Goal: Task Accomplishment & Management: Use online tool/utility

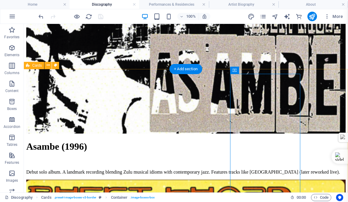
scroll to position [671, 0]
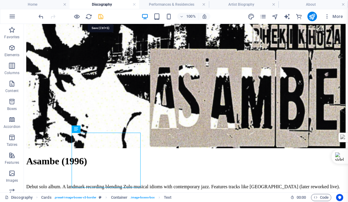
click at [101, 16] on icon "save" at bounding box center [100, 16] width 7 height 7
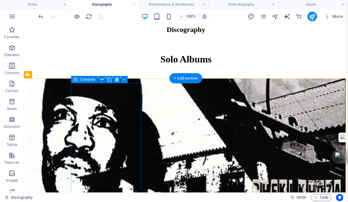
scroll to position [511, 0]
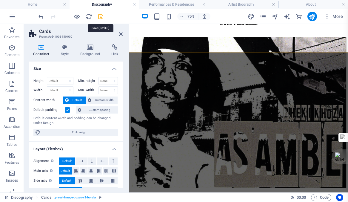
click at [102, 17] on icon "save" at bounding box center [100, 16] width 7 height 7
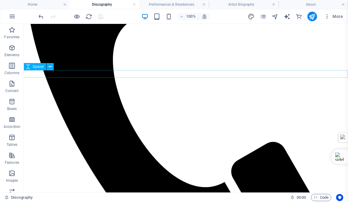
scroll to position [161, 0]
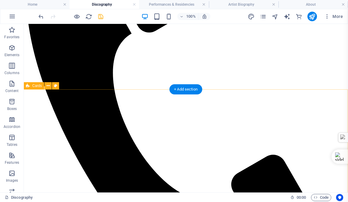
scroll to position [153, 0]
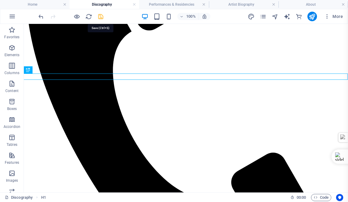
click at [100, 16] on icon "save" at bounding box center [100, 16] width 7 height 7
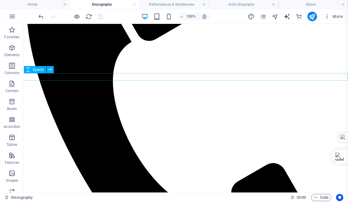
scroll to position [140, 0]
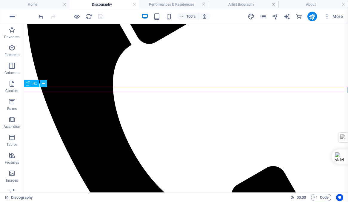
click at [43, 82] on icon at bounding box center [43, 83] width 3 height 6
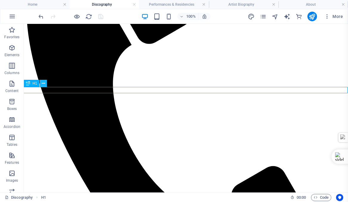
click at [44, 83] on icon at bounding box center [43, 83] width 3 height 6
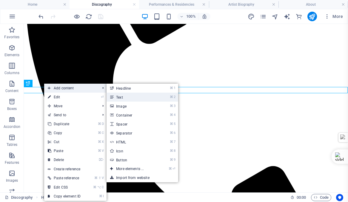
click at [123, 97] on link "⌘ 2 Text" at bounding box center [130, 96] width 49 height 9
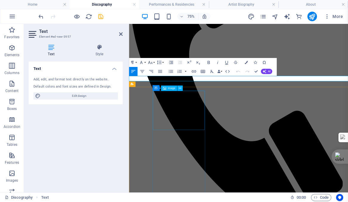
scroll to position [140, 0]
click at [142, 70] on icon "button" at bounding box center [141, 71] width 5 height 5
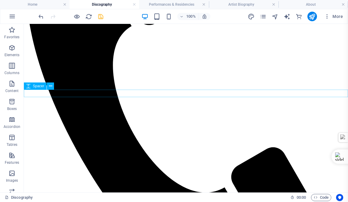
scroll to position [150, 0]
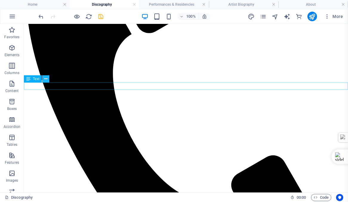
click at [45, 78] on icon at bounding box center [45, 79] width 3 height 6
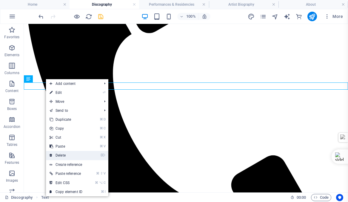
click at [60, 154] on link "⌦ Delete" at bounding box center [66, 155] width 40 height 9
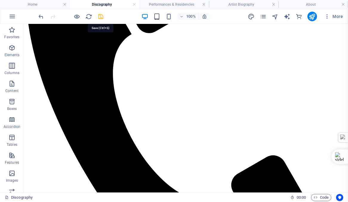
click at [99, 15] on icon "save" at bounding box center [100, 16] width 7 height 7
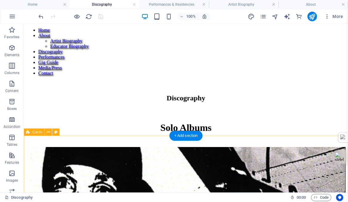
scroll to position [459, 0]
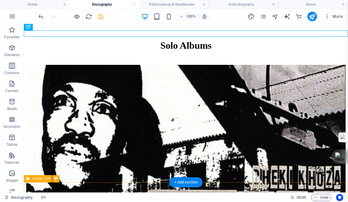
scroll to position [571, 0]
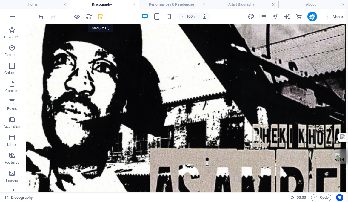
click at [101, 16] on icon "save" at bounding box center [100, 16] width 7 height 7
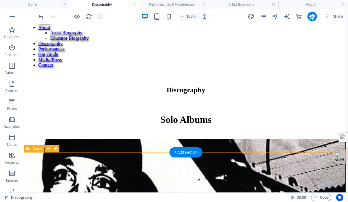
scroll to position [470, 0]
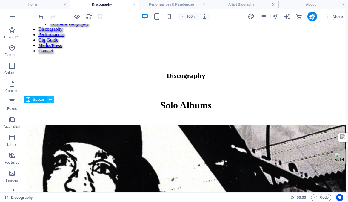
click at [50, 99] on icon at bounding box center [50, 99] width 3 height 6
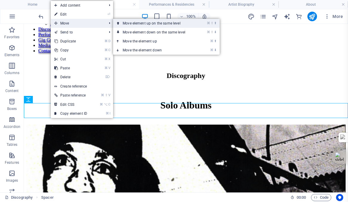
click at [149, 22] on link "⌘ ⇧ ⬆ Move element up on the same level" at bounding box center [155, 23] width 84 height 9
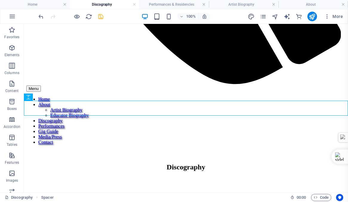
scroll to position [331, 0]
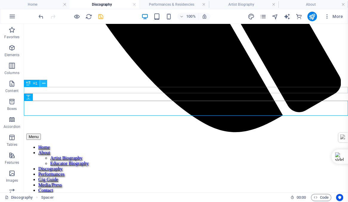
click at [44, 83] on icon at bounding box center [43, 83] width 3 height 6
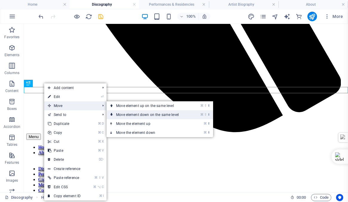
click at [134, 115] on link "⌘ ⇧ ⬇ Move element down on the same level" at bounding box center [148, 114] width 84 height 9
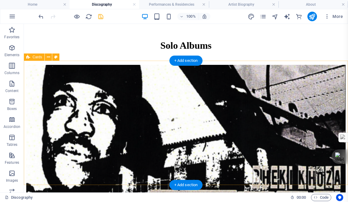
scroll to position [530, 0]
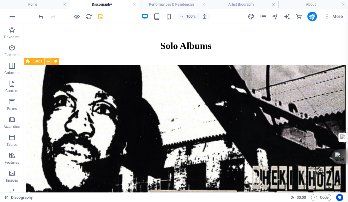
click at [50, 61] on button at bounding box center [48, 61] width 7 height 7
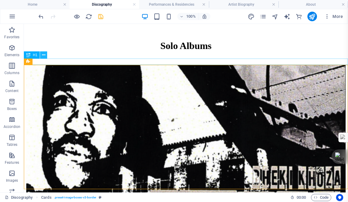
click at [44, 55] on icon at bounding box center [43, 55] width 3 height 6
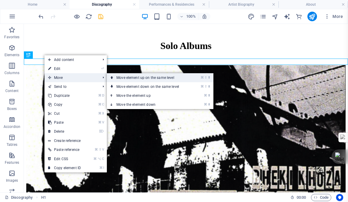
click at [137, 78] on link "⌘ ⇧ ⬆ Move element up on the same level" at bounding box center [149, 77] width 84 height 9
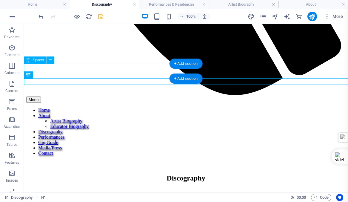
scroll to position [341, 0]
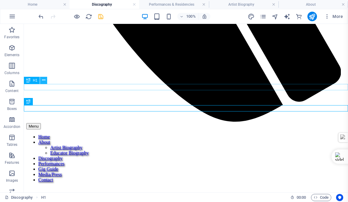
click at [43, 80] on icon at bounding box center [43, 80] width 3 height 6
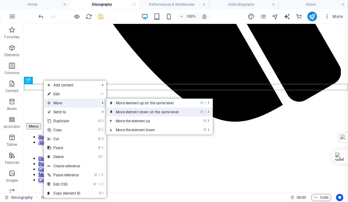
click at [138, 112] on link "⌘ ⇧ ⬇ Move element down on the same level" at bounding box center [148, 111] width 84 height 9
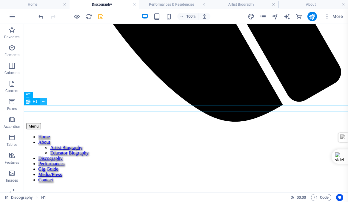
click at [43, 101] on icon at bounding box center [43, 101] width 3 height 6
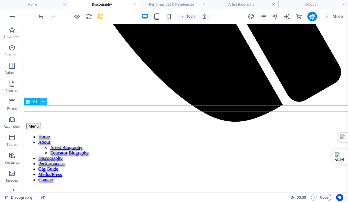
click at [43, 101] on icon at bounding box center [43, 101] width 3 height 6
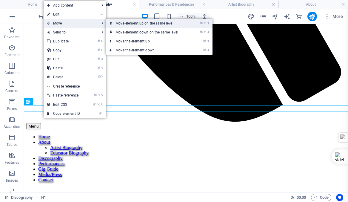
click at [132, 22] on link "⌘ ⇧ ⬆ Move element up on the same level" at bounding box center [148, 23] width 84 height 9
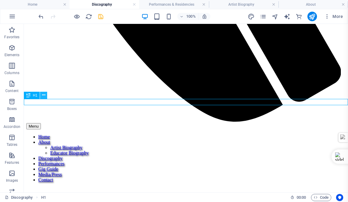
click at [44, 95] on icon at bounding box center [43, 95] width 3 height 6
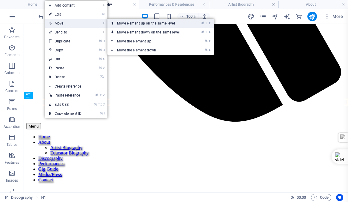
click at [137, 24] on link "⌘ ⇧ ⬆ Move element up on the same level" at bounding box center [149, 23] width 84 height 9
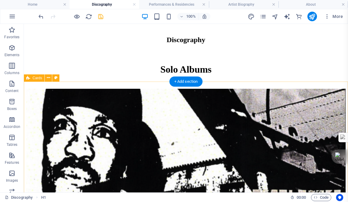
scroll to position [520, 0]
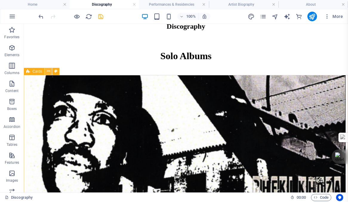
click at [48, 71] on icon at bounding box center [48, 71] width 3 height 6
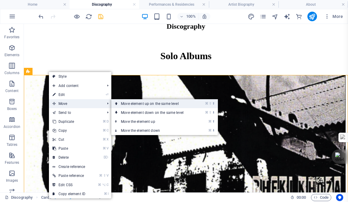
click at [147, 103] on link "⌘ ⇧ ⬆ Move element up on the same level" at bounding box center [153, 103] width 84 height 9
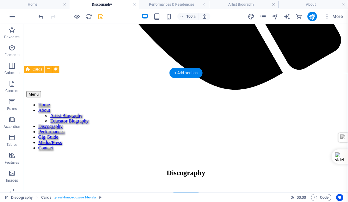
scroll to position [372, 0]
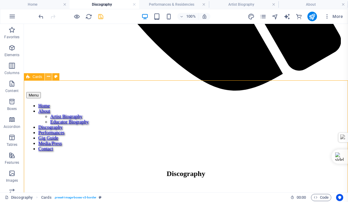
click at [49, 75] on icon at bounding box center [48, 76] width 3 height 6
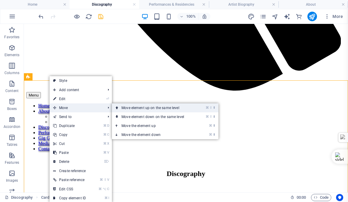
click at [137, 108] on link "⌘ ⇧ ⬆ Move element up on the same level" at bounding box center [154, 107] width 84 height 9
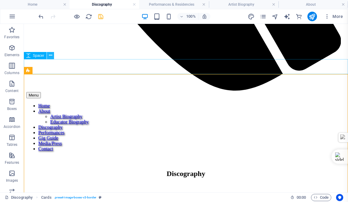
click at [51, 54] on icon at bounding box center [50, 55] width 3 height 6
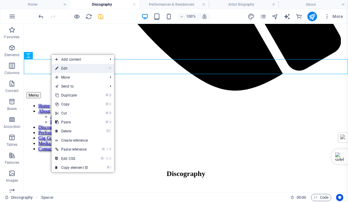
click at [67, 68] on link "⏎ Edit" at bounding box center [72, 68] width 40 height 9
select select "px"
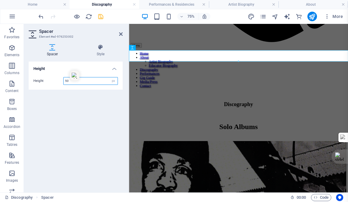
click at [73, 81] on input "50" at bounding box center [91, 80] width 54 height 7
type input "5"
type input "25"
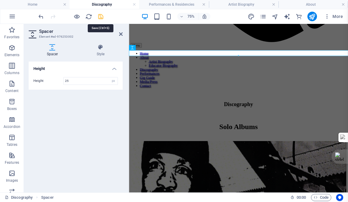
click at [100, 16] on icon "save" at bounding box center [100, 16] width 7 height 7
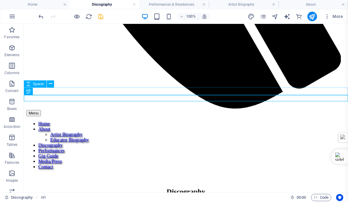
scroll to position [330, 0]
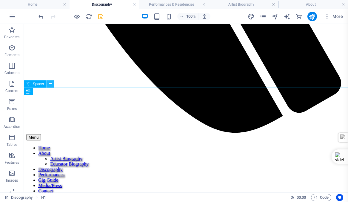
click at [50, 83] on icon at bounding box center [50, 84] width 3 height 6
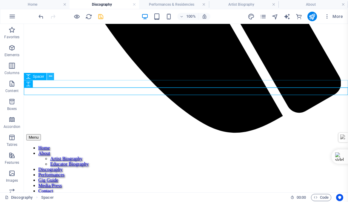
click at [51, 75] on icon at bounding box center [50, 76] width 3 height 6
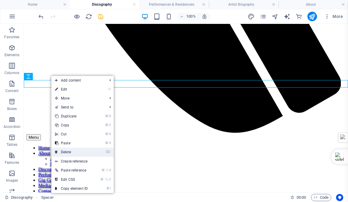
click at [64, 151] on link "⌦ Delete" at bounding box center [71, 151] width 40 height 9
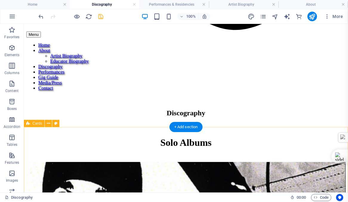
scroll to position [443, 0]
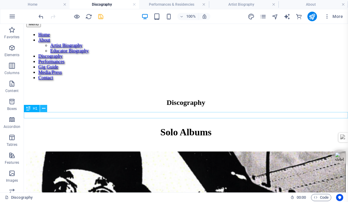
click at [43, 108] on icon at bounding box center [43, 108] width 3 height 6
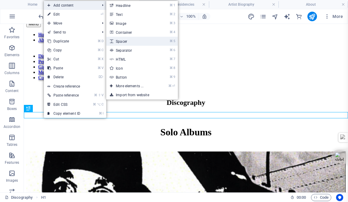
click at [126, 41] on link "⌘ 5 Spacer" at bounding box center [130, 41] width 49 height 9
select select "px"
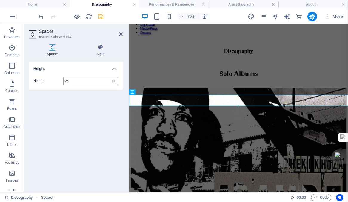
type input "25"
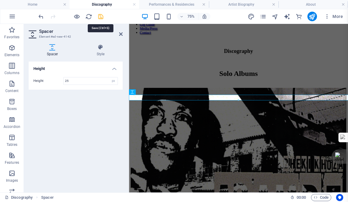
click at [101, 16] on icon "save" at bounding box center [100, 16] width 7 height 7
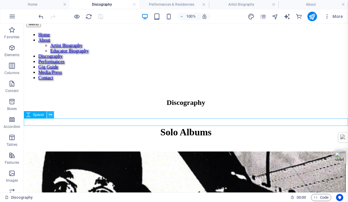
click at [50, 115] on icon at bounding box center [50, 115] width 3 height 6
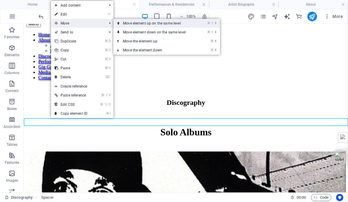
click at [139, 22] on link "⌘ ⇧ ⬆ Move element up on the same level" at bounding box center [155, 23] width 84 height 9
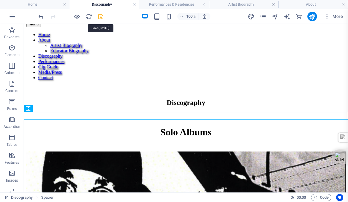
click at [100, 16] on icon "save" at bounding box center [100, 16] width 7 height 7
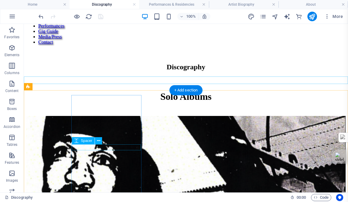
scroll to position [494, 0]
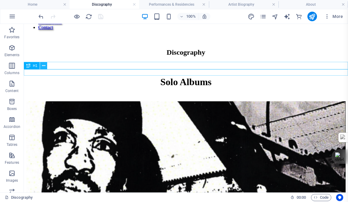
click at [43, 65] on icon at bounding box center [43, 66] width 3 height 6
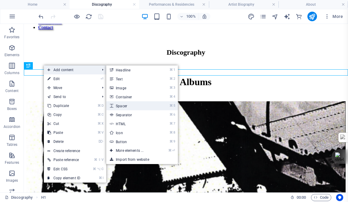
click at [124, 105] on link "⌘ 5 Spacer" at bounding box center [130, 105] width 49 height 9
select select "px"
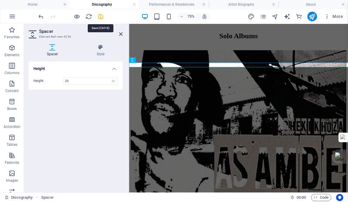
type input "20"
click at [99, 15] on icon "save" at bounding box center [100, 16] width 7 height 7
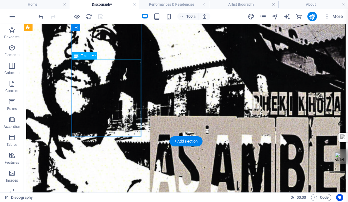
scroll to position [570, 0]
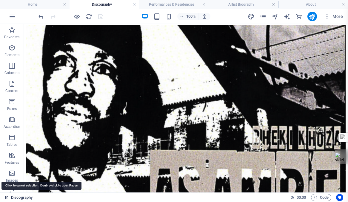
click at [17, 196] on link "Discography" at bounding box center [19, 197] width 28 height 7
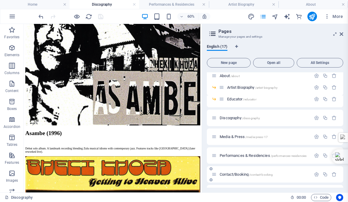
scroll to position [190, 0]
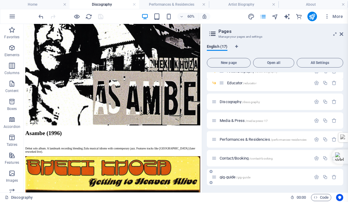
click at [225, 177] on span "gig-guide /gig-guide" at bounding box center [234, 176] width 31 height 4
click at [225, 177] on div "Home / Subpage /subpage Legal Notice /legal-notice Privacy /privacy New Collect…" at bounding box center [275, 33] width 136 height 303
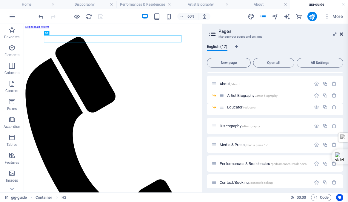
scroll to position [0, 0]
click at [341, 33] on icon at bounding box center [341, 34] width 4 height 5
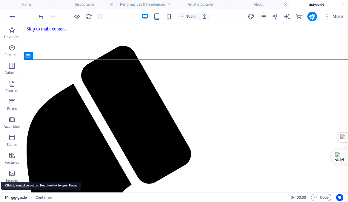
click at [15, 197] on link "gig-guide" at bounding box center [16, 197] width 22 height 7
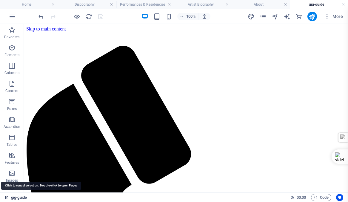
click at [15, 197] on link "gig-guide" at bounding box center [16, 197] width 22 height 7
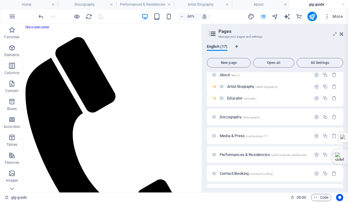
scroll to position [190, 0]
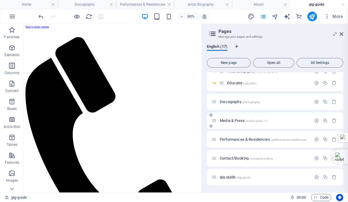
click at [226, 121] on span "Media & Press /media-press-17" at bounding box center [243, 120] width 48 height 4
click at [226, 121] on div "Home / Subpage /subpage Legal Notice /legal-notice Privacy /privacy New Collect…" at bounding box center [275, 33] width 136 height 303
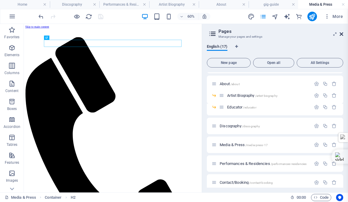
scroll to position [0, 0]
drag, startPoint x: 341, startPoint y: 33, endPoint x: 317, endPoint y: 8, distance: 34.4
click at [341, 33] on icon at bounding box center [341, 34] width 4 height 5
